Goal: Register for event/course

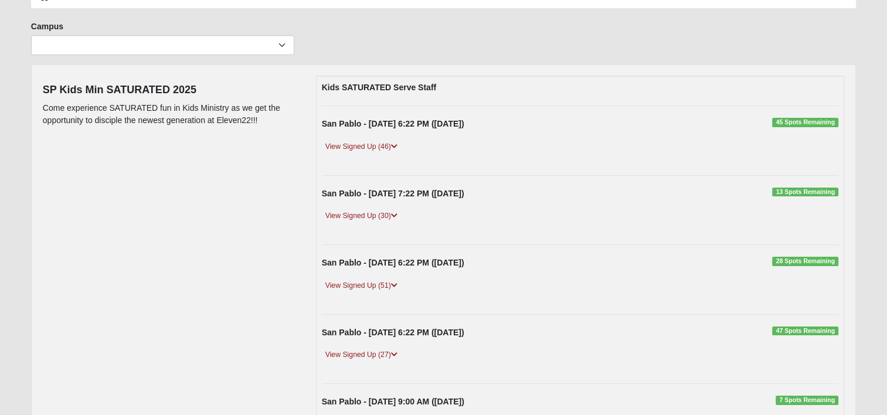
scroll to position [59, 0]
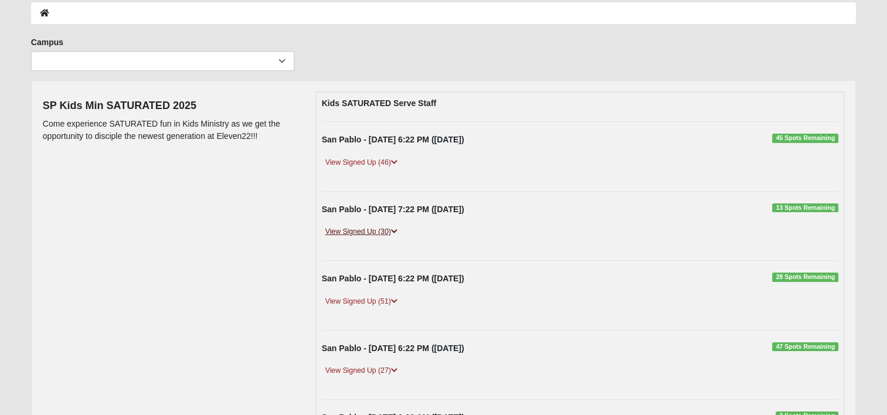
click at [392, 227] on link "View Signed Up (30)" at bounding box center [361, 232] width 79 height 12
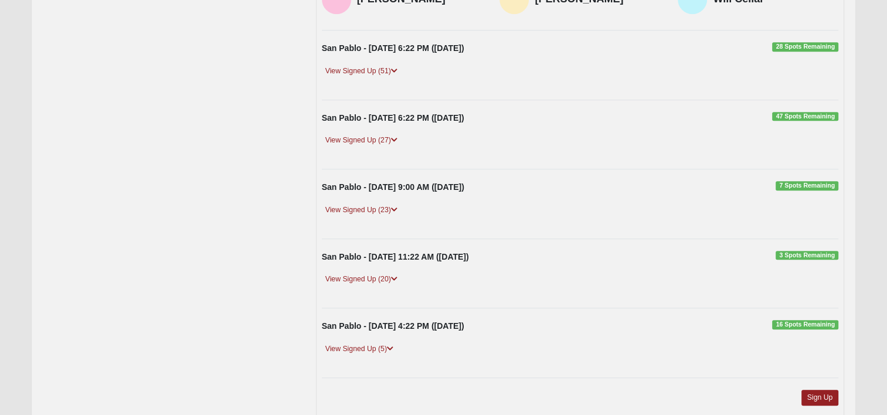
scroll to position [701, 0]
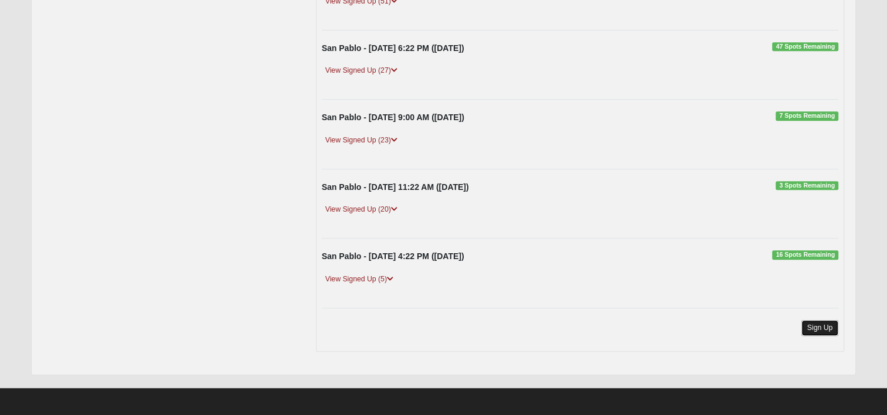
click at [816, 323] on link "Sign Up" at bounding box center [819, 328] width 37 height 16
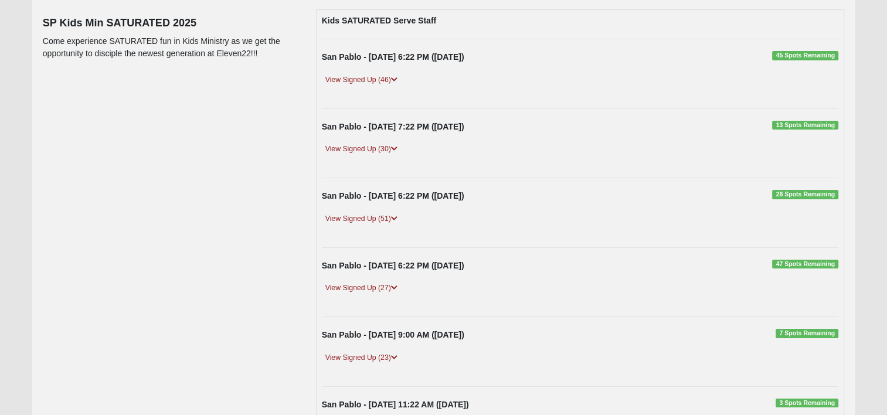
scroll to position [122, 0]
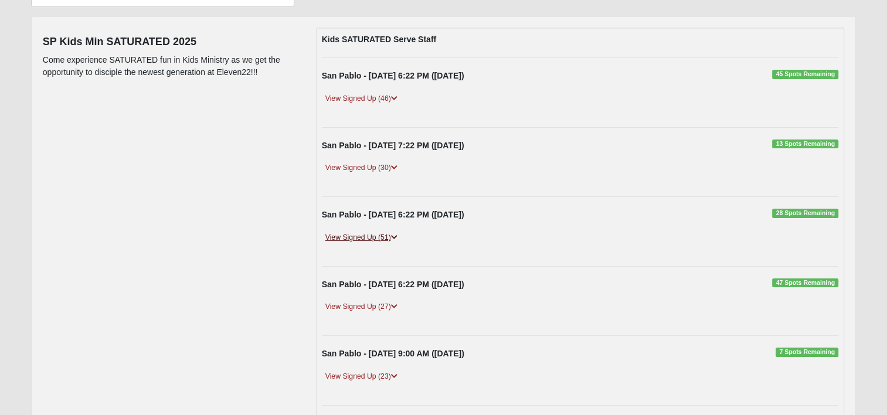
click at [384, 234] on link "View Signed Up (51)" at bounding box center [361, 237] width 79 height 12
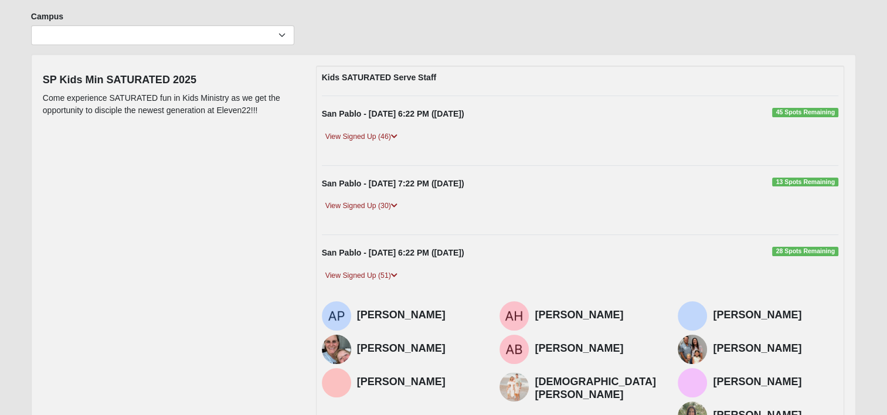
scroll to position [64, 0]
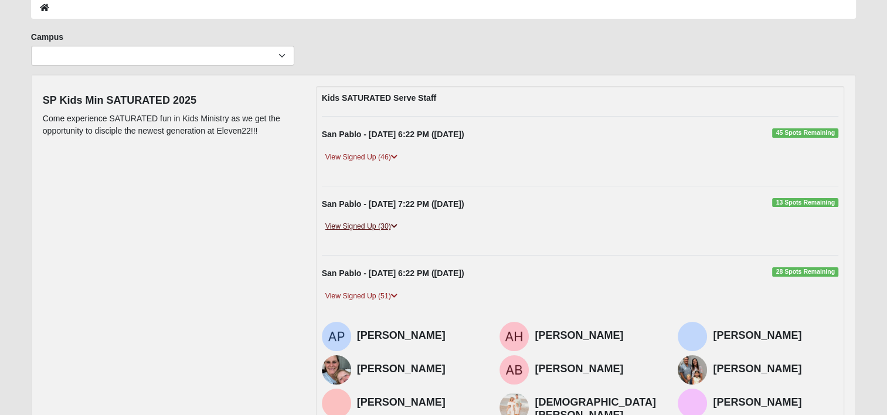
click at [366, 222] on link "View Signed Up (30)" at bounding box center [361, 226] width 79 height 12
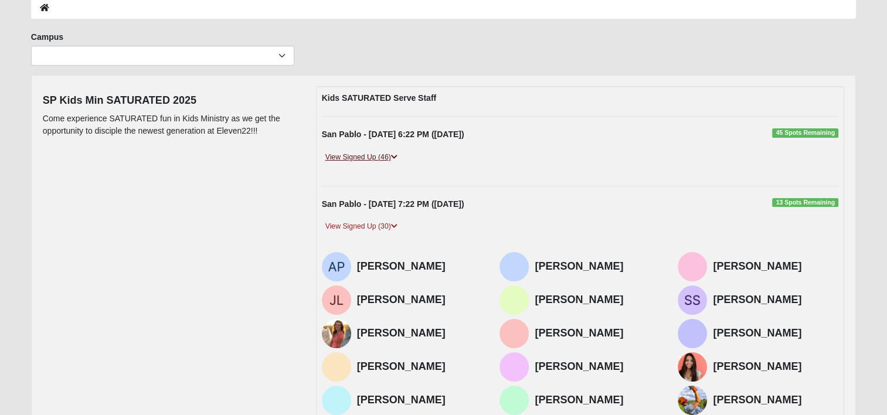
click at [382, 154] on link "View Signed Up (46)" at bounding box center [361, 157] width 79 height 12
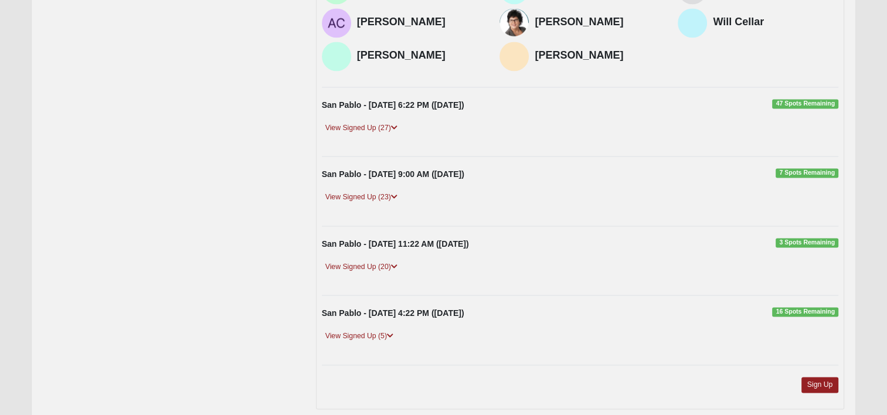
scroll to position [1821, 0]
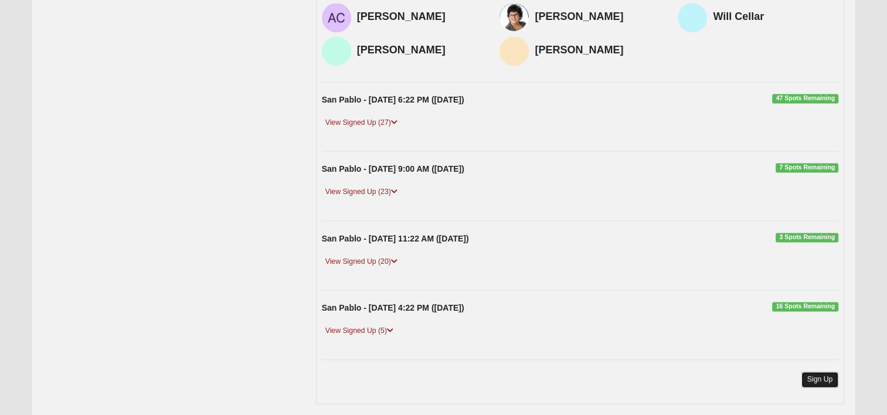
click at [816, 371] on link "Sign Up" at bounding box center [819, 379] width 37 height 16
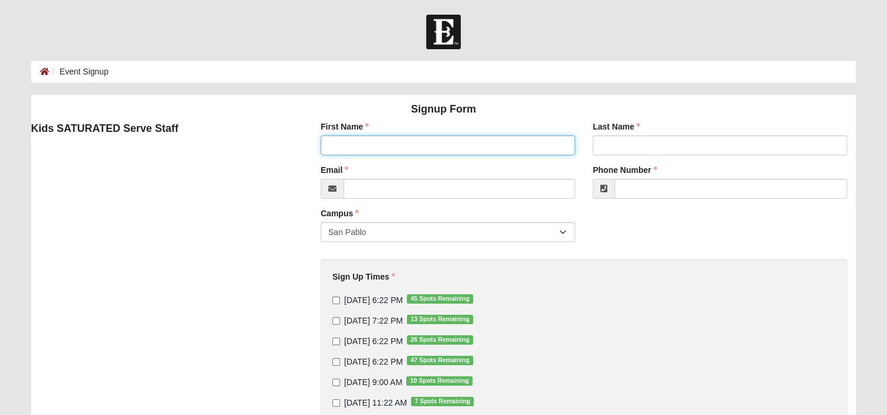
click at [353, 143] on input "First Name" at bounding box center [448, 145] width 254 height 20
type input "Gloria"
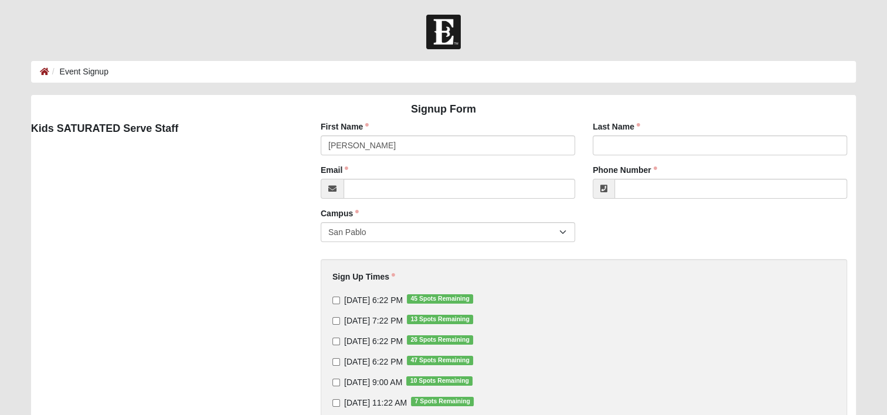
type input "Smith"
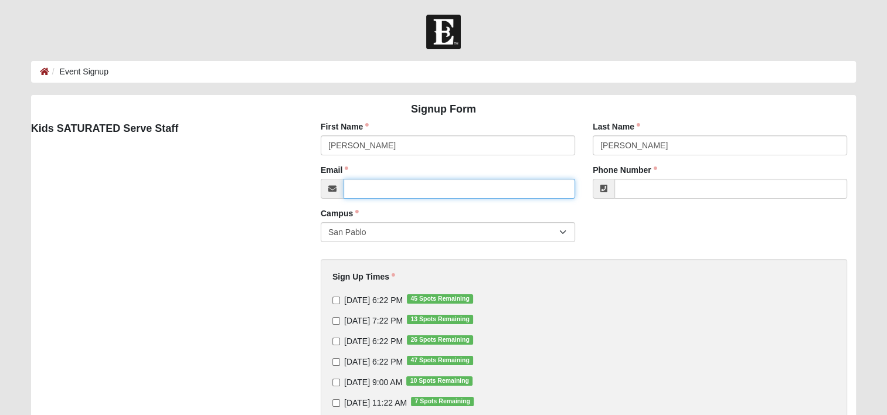
type input "gsmith214@bellsouth.net"
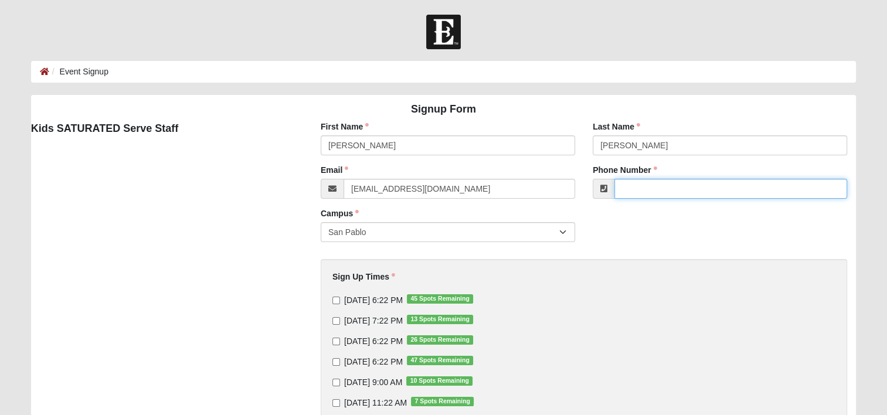
type input "(904) 504-4964"
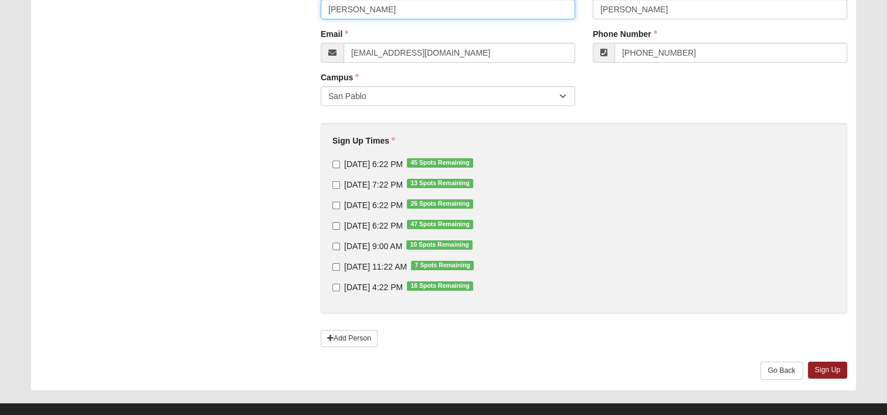
scroll to position [154, 0]
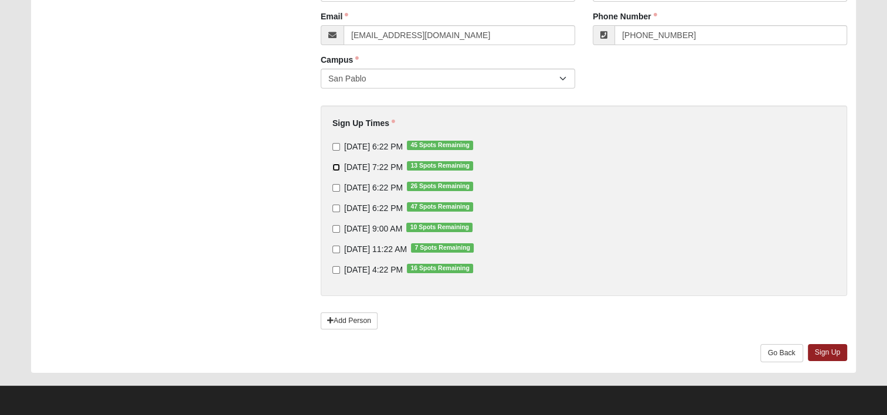
click at [333, 167] on input "9/11/2025 7:22 PM 13 Spots Remaining" at bounding box center [336, 167] width 8 height 8
checkbox input "true"
click at [826, 349] on link "Sign Up" at bounding box center [827, 352] width 40 height 17
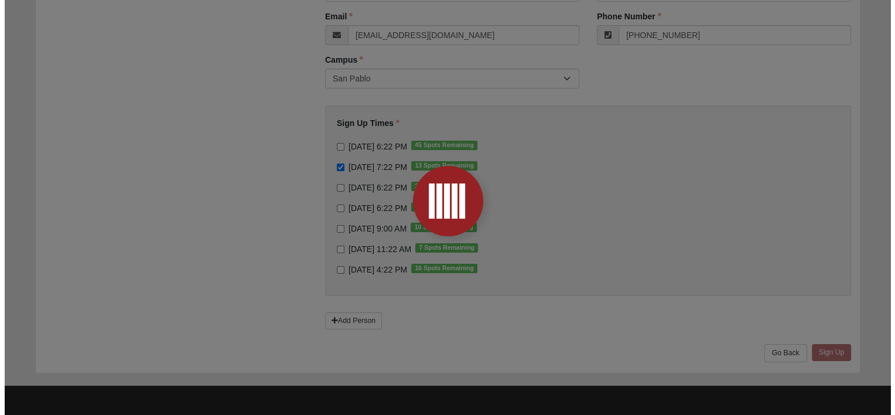
scroll to position [0, 0]
